Goal: Task Accomplishment & Management: Use online tool/utility

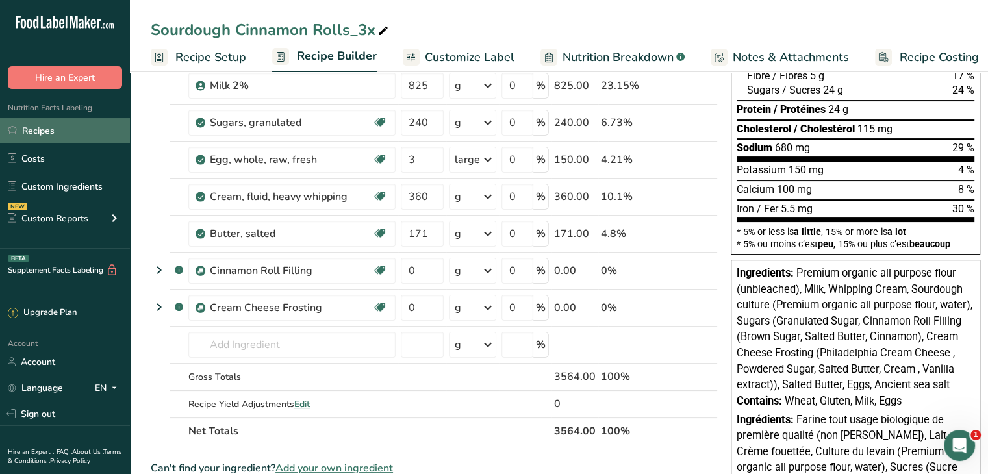
click at [57, 141] on link "Recipes" at bounding box center [65, 130] width 130 height 25
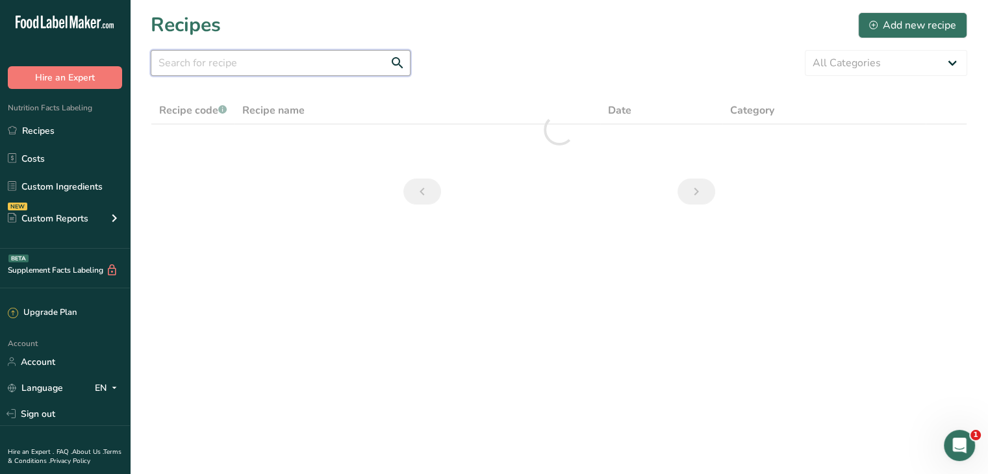
click at [321, 73] on input "text" at bounding box center [281, 63] width 260 height 26
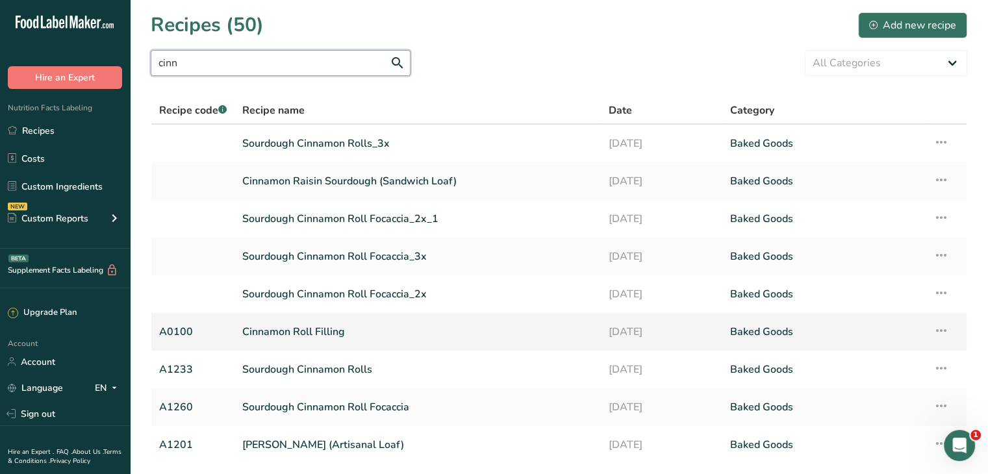
type input "cinn"
click at [327, 334] on link "Cinnamon Roll Filling" at bounding box center [417, 331] width 350 height 27
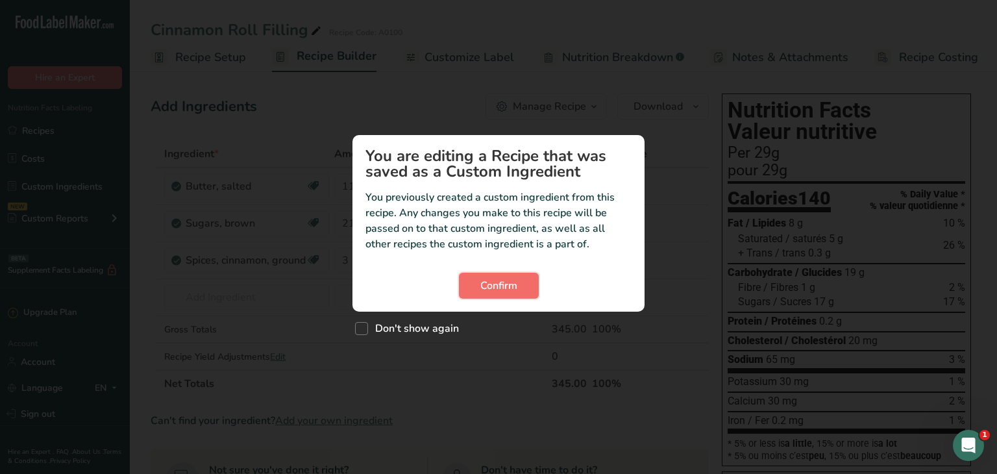
click at [504, 283] on span "Confirm" at bounding box center [498, 286] width 37 height 16
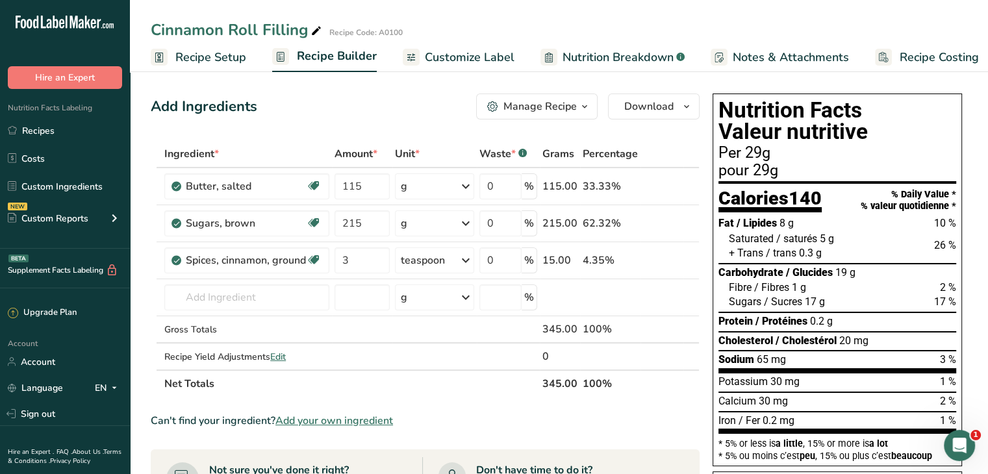
click at [525, 110] on div "Manage Recipe" at bounding box center [539, 107] width 73 height 16
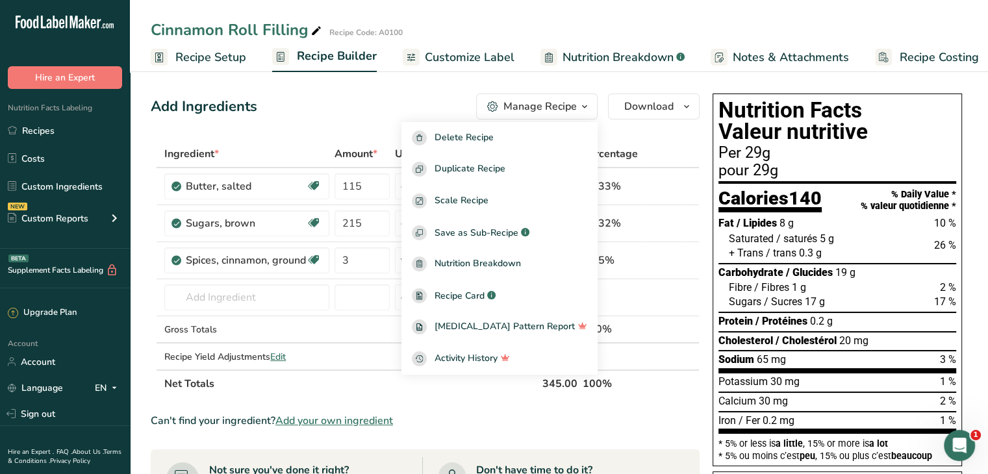
click at [440, 100] on div "Add Ingredients Manage Recipe Delete Recipe Duplicate Recipe Scale Recipe Save …" at bounding box center [425, 106] width 549 height 26
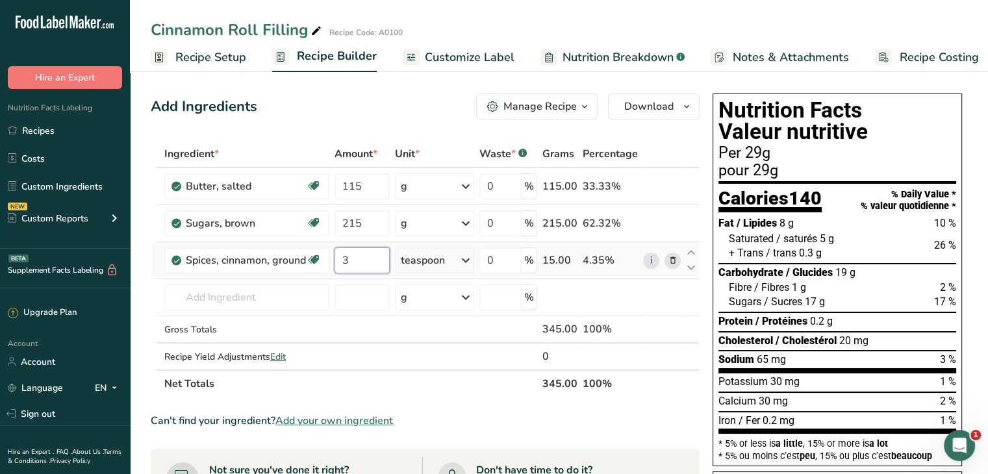
click at [362, 265] on input "3" at bounding box center [361, 260] width 55 height 26
type input "1"
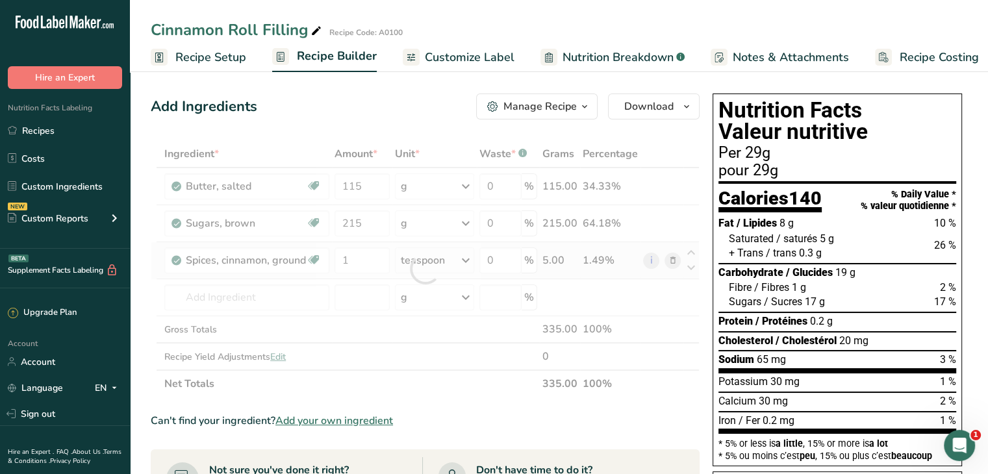
click at [410, 255] on div "Ingredient * Amount * Unit * Waste * .a-a{fill:#347362;}.b-a{fill:#fff;} Grams …" at bounding box center [425, 268] width 549 height 257
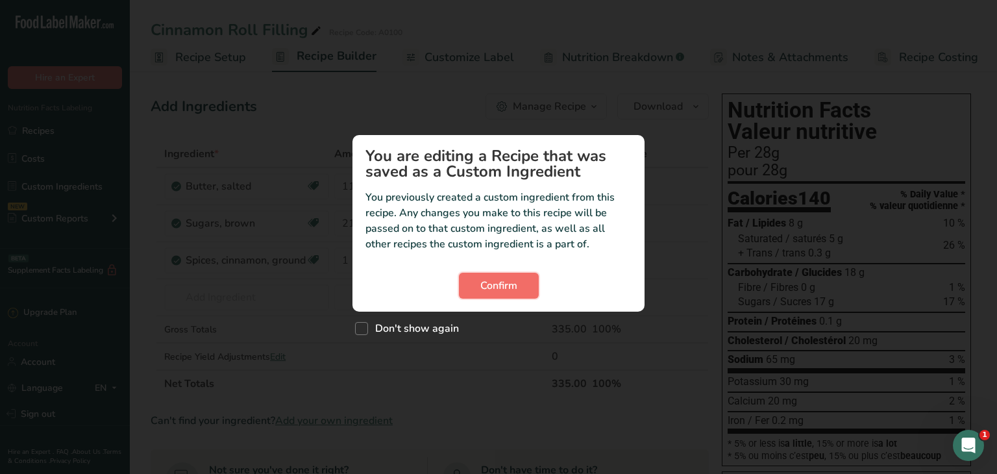
click at [529, 284] on button "Confirm" at bounding box center [499, 286] width 80 height 26
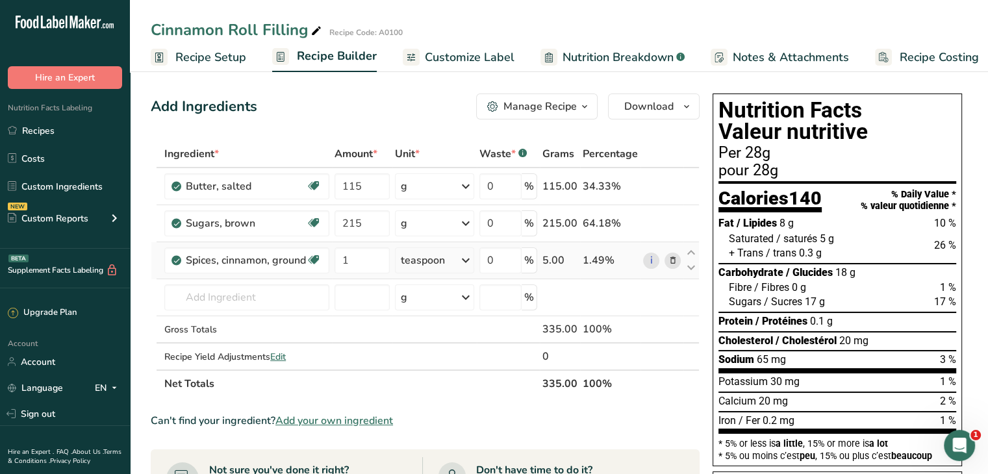
click at [429, 267] on div "teaspoon" at bounding box center [435, 260] width 80 height 26
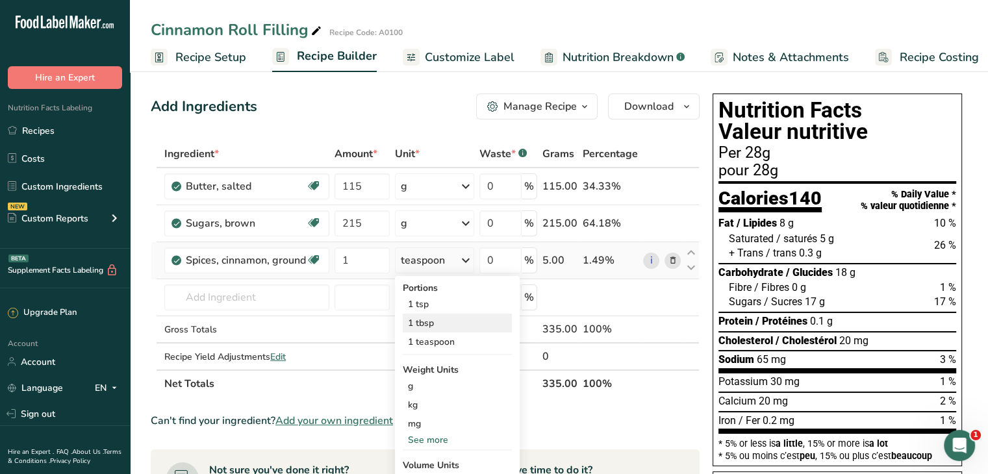
click at [441, 327] on div "1 tbsp" at bounding box center [457, 323] width 109 height 19
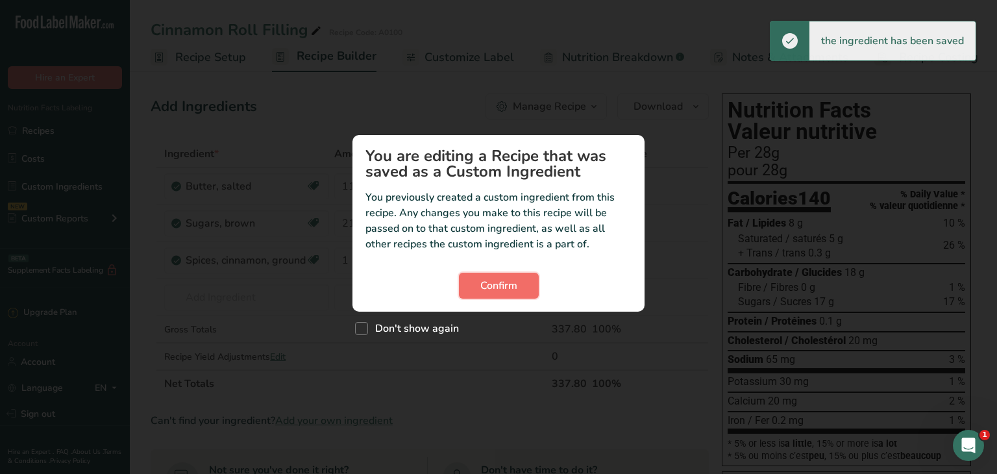
click at [503, 280] on span "Confirm" at bounding box center [498, 286] width 37 height 16
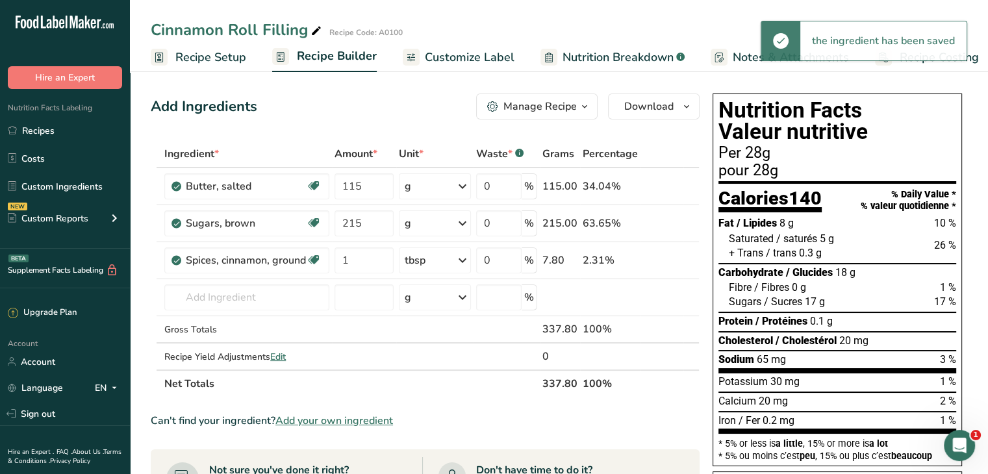
click at [526, 110] on div "Manage Recipe" at bounding box center [539, 107] width 73 height 16
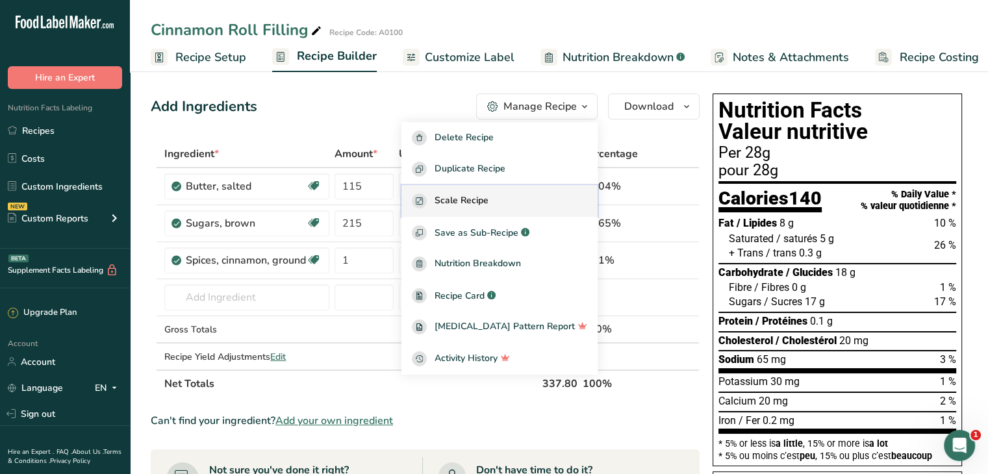
click at [496, 214] on button "Scale Recipe" at bounding box center [499, 201] width 196 height 32
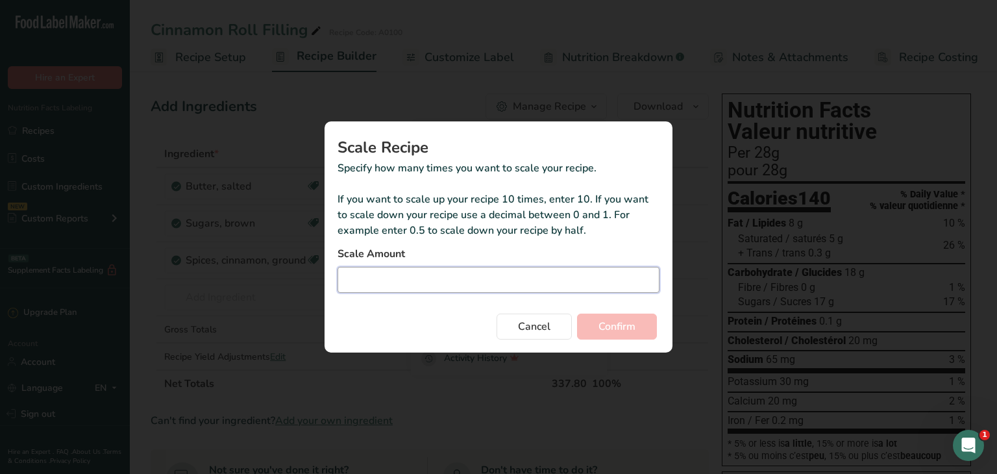
click at [520, 281] on input "Duplicate recipe modal" at bounding box center [499, 280] width 322 height 26
type input "3"
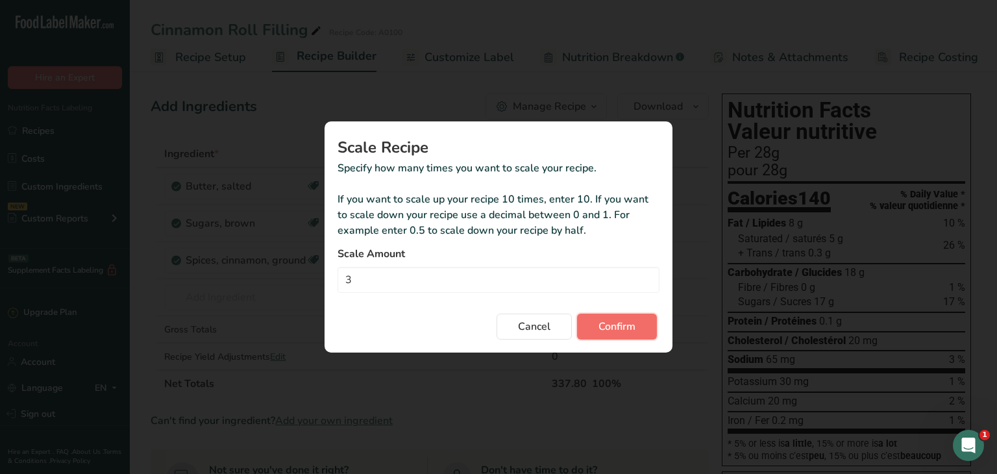
click at [615, 320] on span "Confirm" at bounding box center [617, 327] width 37 height 16
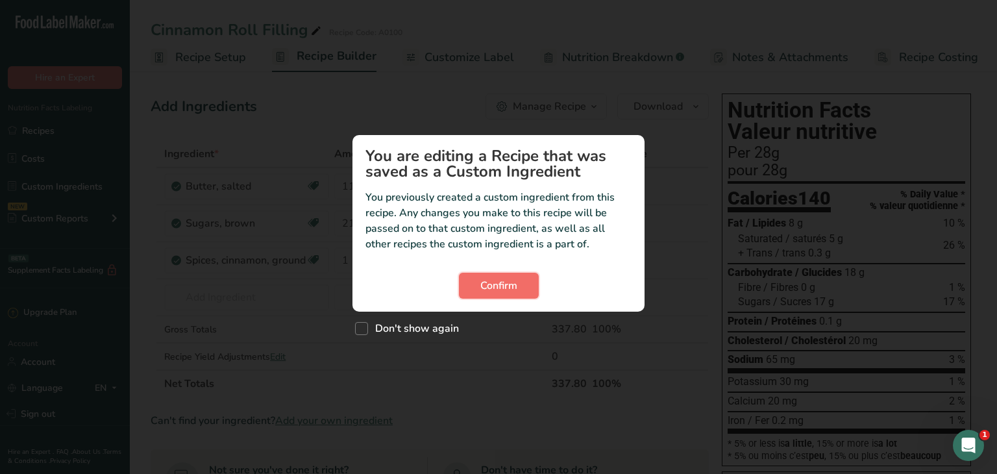
click at [508, 290] on span "Confirm" at bounding box center [498, 286] width 37 height 16
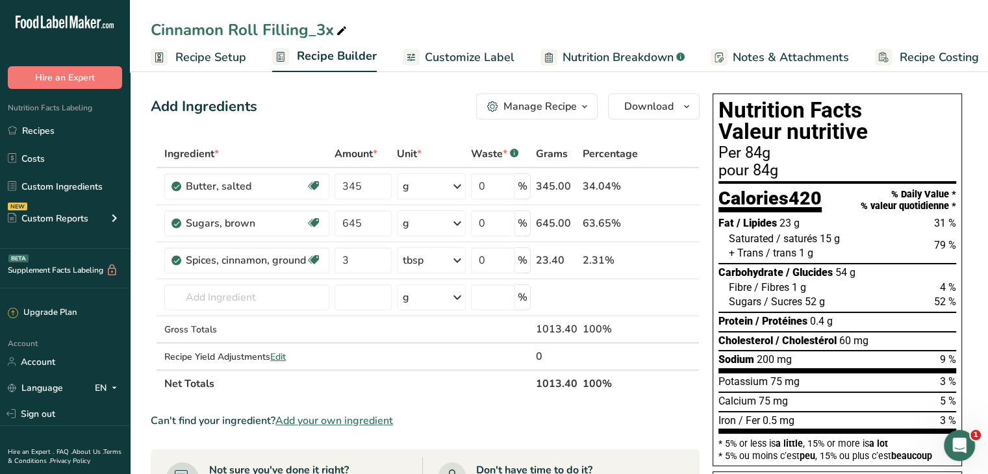
click at [426, 99] on div "Add Ingredients Manage Recipe Delete Recipe Duplicate Recipe Scale Recipe Save …" at bounding box center [425, 106] width 549 height 26
